Goal: Check status

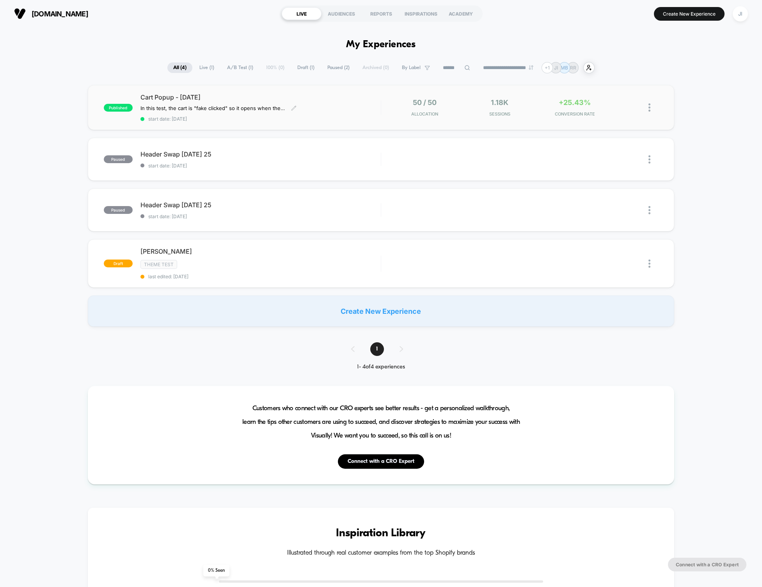
click at [325, 106] on div "Cart Popup - [DATE] In this test, the cart is "fake clicked" so it opens when t…" at bounding box center [260, 107] width 240 height 28
